Goal: Use online tool/utility: Use online tool/utility

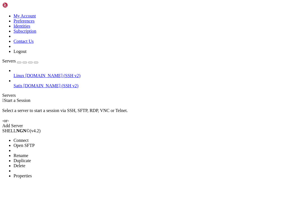
click at [25, 138] on span "Connect" at bounding box center [21, 140] width 15 height 5
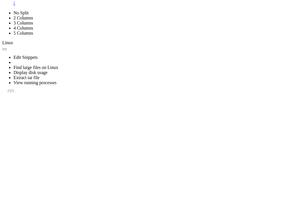
scroll to position [209, 0]
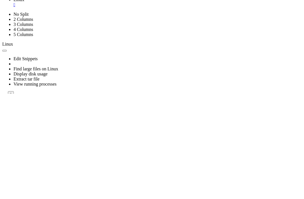
scroll to position [236, 0]
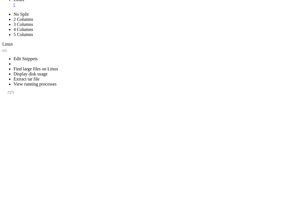
scroll to position [234, 0]
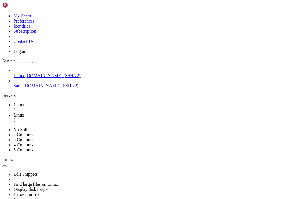
scroll to position [92, 0]
type input "/root/whatsapp-web.js"
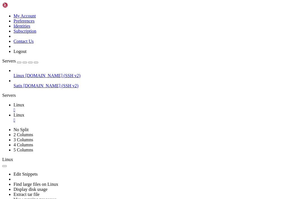
click at [174, 103] on ul "Linux  Linux " at bounding box center [152, 113] width 300 height 20
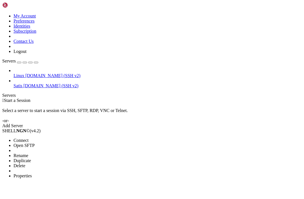
click at [26, 138] on span "Connect" at bounding box center [21, 140] width 15 height 5
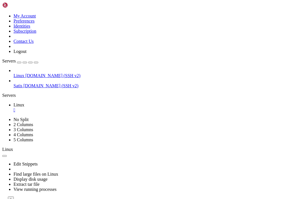
click at [194, 152] on div "Edit Snippets Find large files on Linux Display disk usage Extract tar file Vie…" at bounding box center [152, 177] width 300 height 50
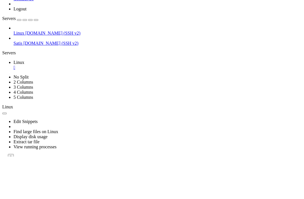
scroll to position [4, 0]
